Goal: Check status: Check status

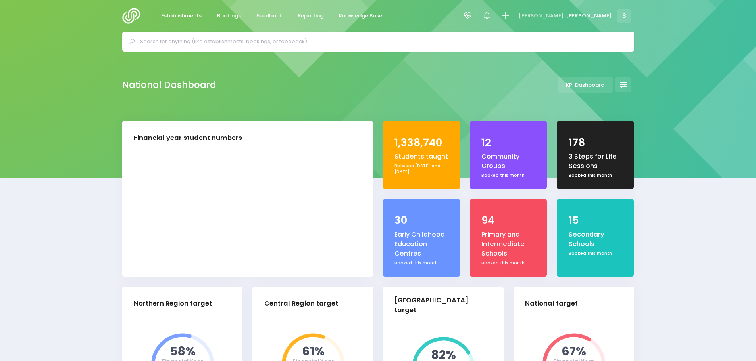
select select "5"
click at [162, 41] on input "text" at bounding box center [381, 42] width 483 height 12
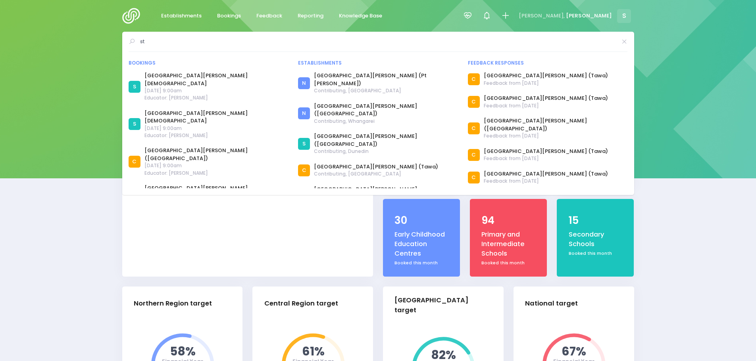
type input "s"
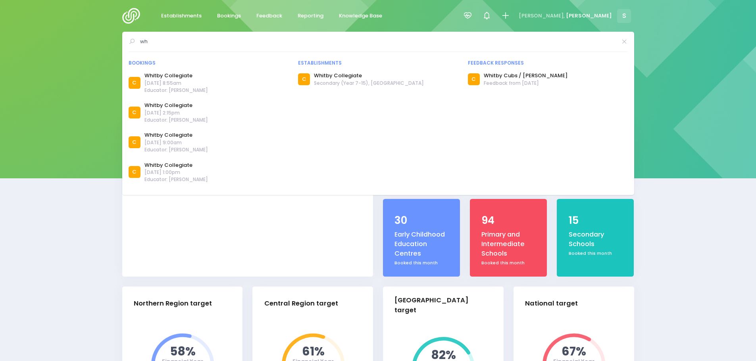
type input "w"
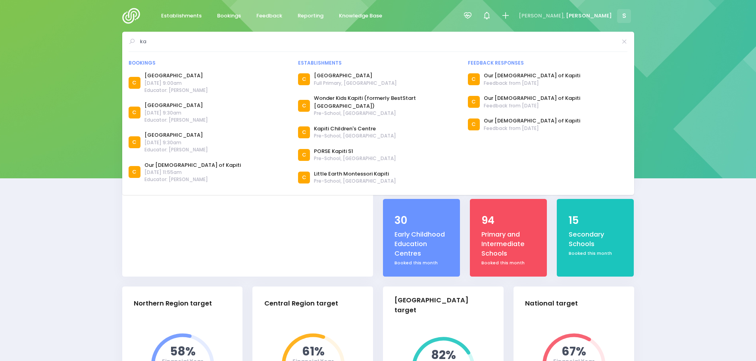
type input "k"
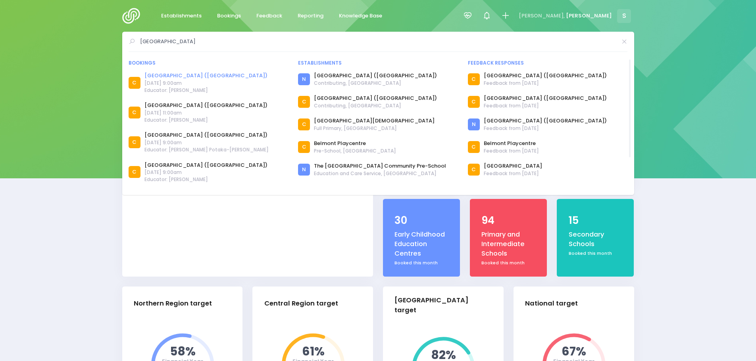
type input "belmont school"
click at [179, 76] on link "[GEOGRAPHIC_DATA] ([GEOGRAPHIC_DATA])" at bounding box center [205, 76] width 123 height 8
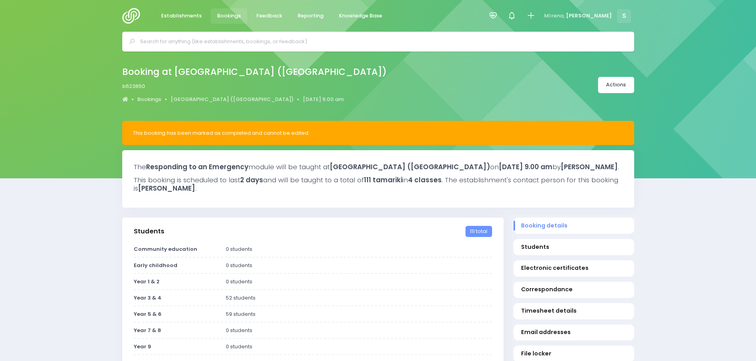
select select "5"
click at [207, 100] on link "[GEOGRAPHIC_DATA] ([GEOGRAPHIC_DATA])" at bounding box center [232, 100] width 123 height 8
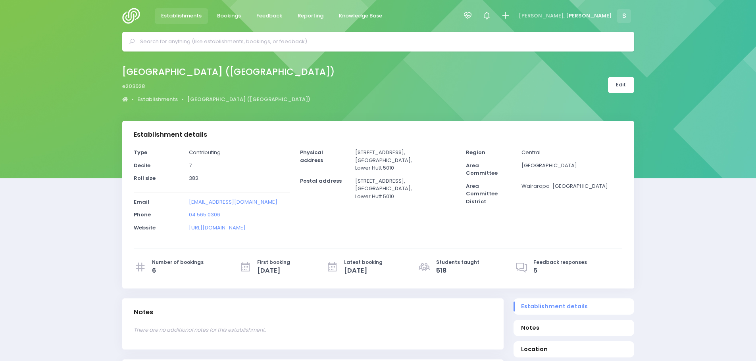
select select "5"
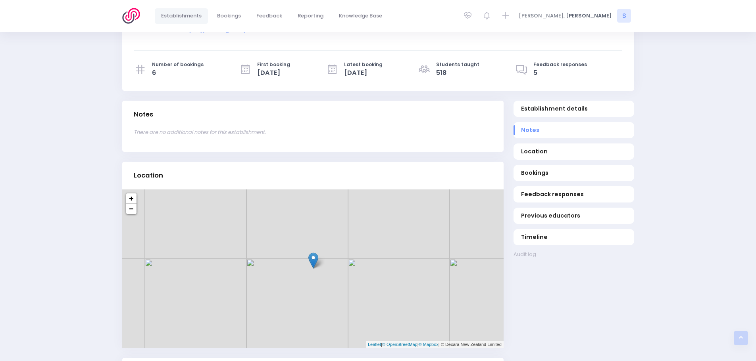
scroll to position [198, 0]
click at [535, 177] on span "Bookings" at bounding box center [573, 173] width 105 height 8
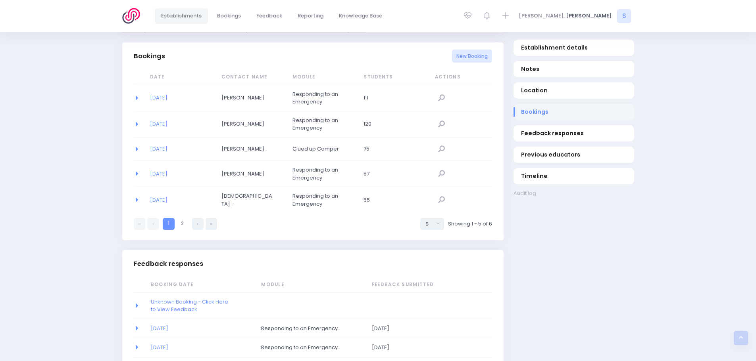
scroll to position [524, 0]
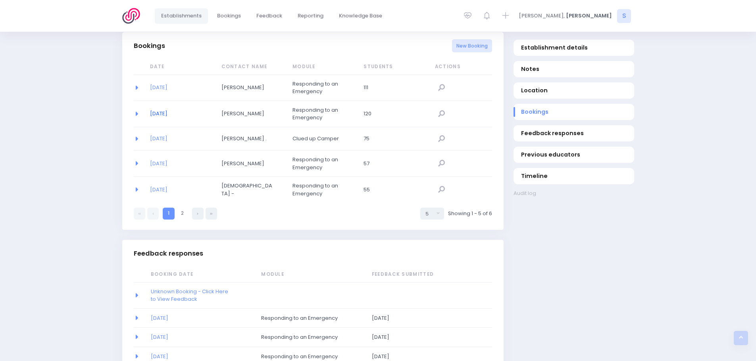
click at [167, 117] on link "[DATE]" at bounding box center [158, 114] width 17 height 8
click at [163, 91] on link "[DATE]" at bounding box center [158, 88] width 17 height 8
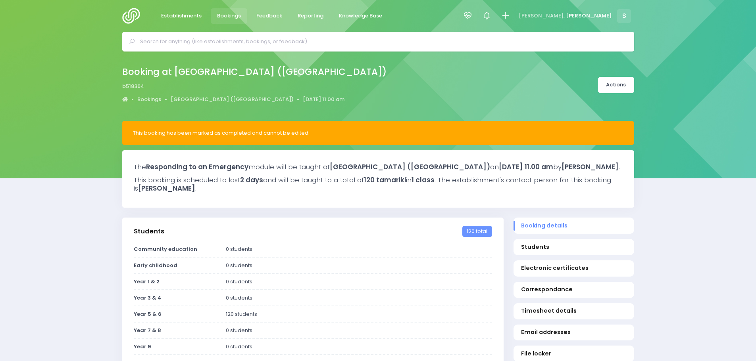
select select "5"
